Goal: Obtain resource: Obtain resource

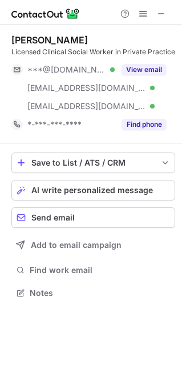
scroll to position [284, 182]
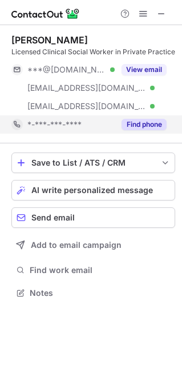
click at [125, 123] on button "Find phone" at bounding box center [144, 124] width 45 height 11
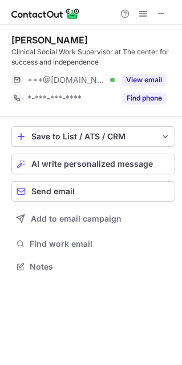
scroll to position [258, 182]
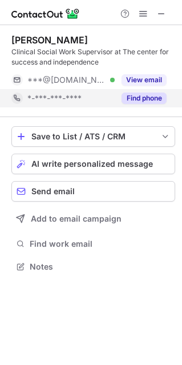
click at [123, 100] on button "Find phone" at bounding box center [144, 98] width 45 height 11
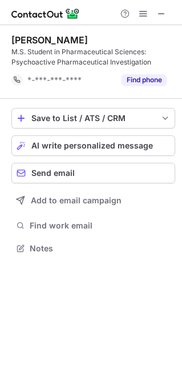
scroll to position [240, 182]
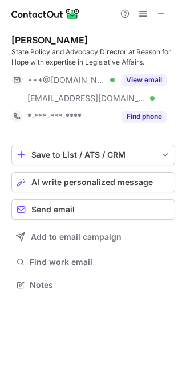
scroll to position [276, 182]
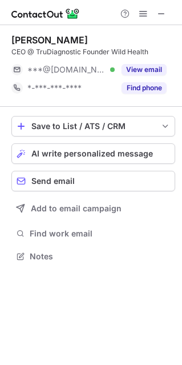
scroll to position [248, 182]
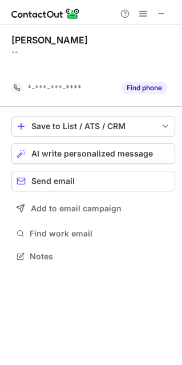
scroll to position [230, 182]
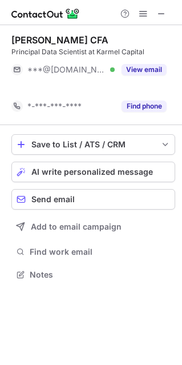
scroll to position [248, 182]
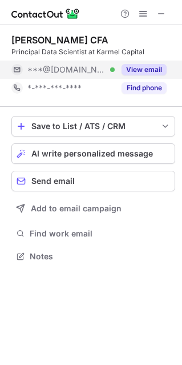
click at [122, 69] on button "View email" at bounding box center [144, 69] width 45 height 11
